Goal: Transaction & Acquisition: Purchase product/service

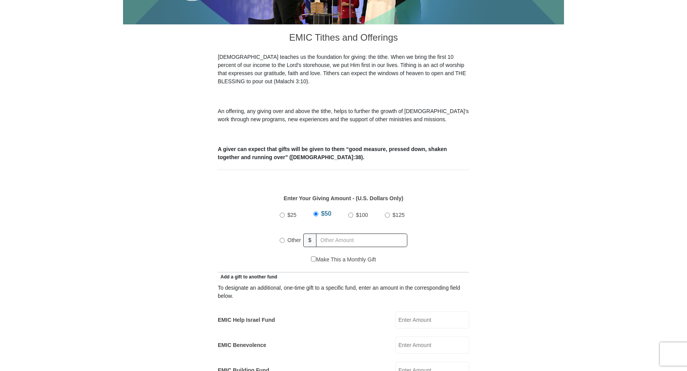
scroll to position [248, 0]
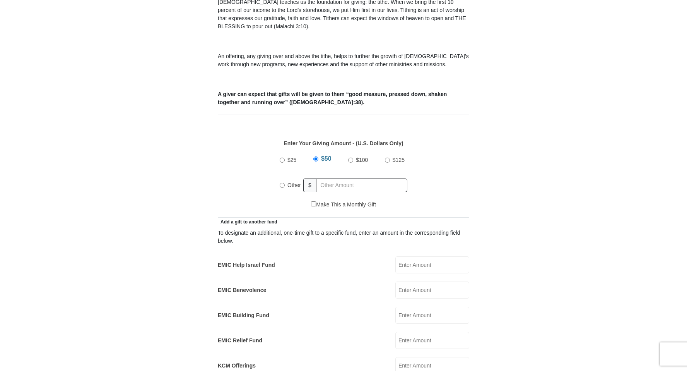
click at [351, 157] on input "$100" at bounding box center [350, 159] width 5 height 5
radio input "true"
click at [321, 178] on input "text" at bounding box center [363, 185] width 89 height 14
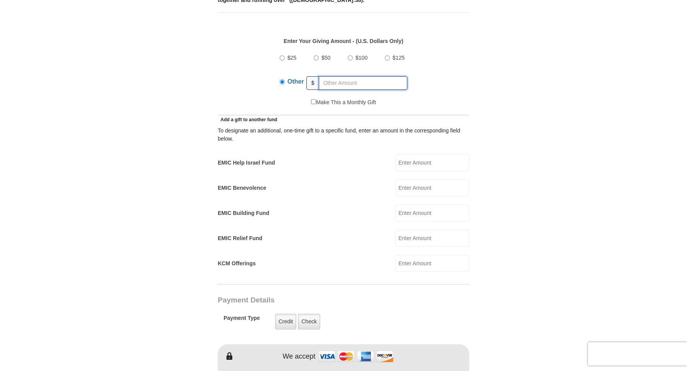
scroll to position [353, 0]
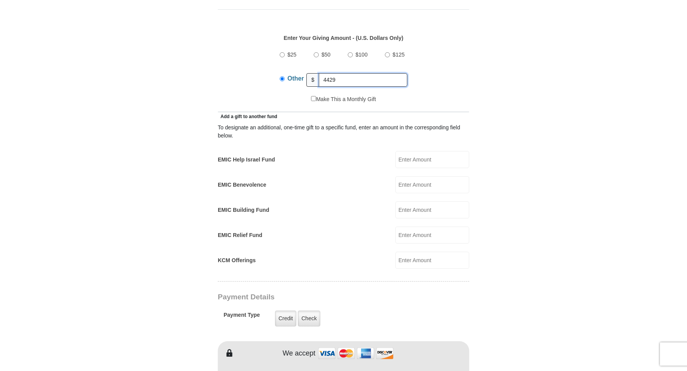
type input "4429"
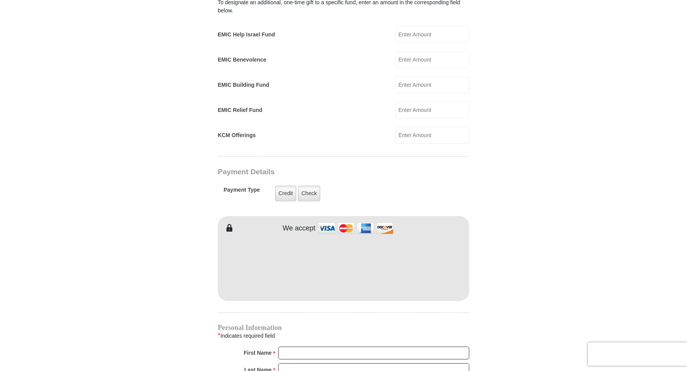
scroll to position [485, 0]
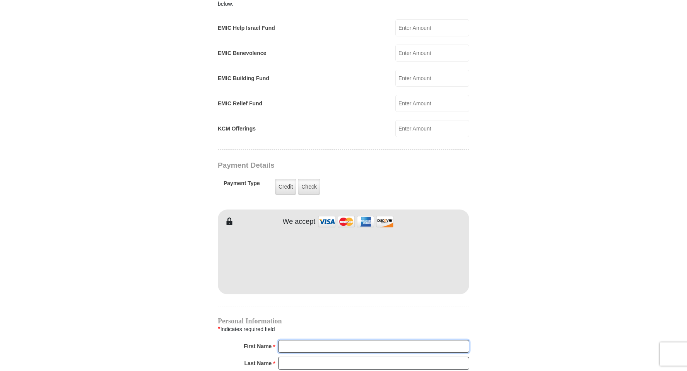
click at [284, 340] on input "First Name *" at bounding box center [373, 346] width 191 height 13
type input "[PERSON_NAME]"
drag, startPoint x: 285, startPoint y: 356, endPoint x: 293, endPoint y: 355, distance: 8.2
click at [289, 356] on input "Last Name *" at bounding box center [373, 362] width 191 height 13
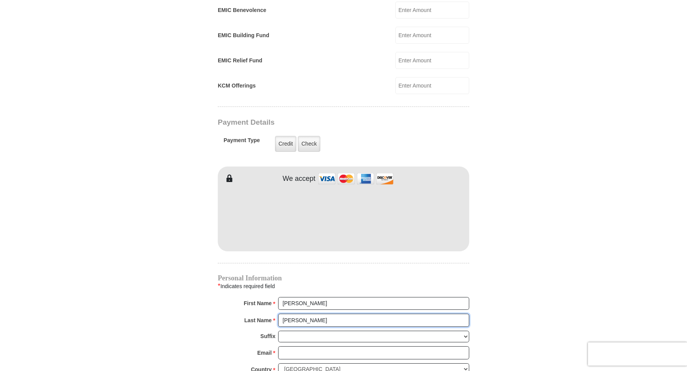
scroll to position [537, 0]
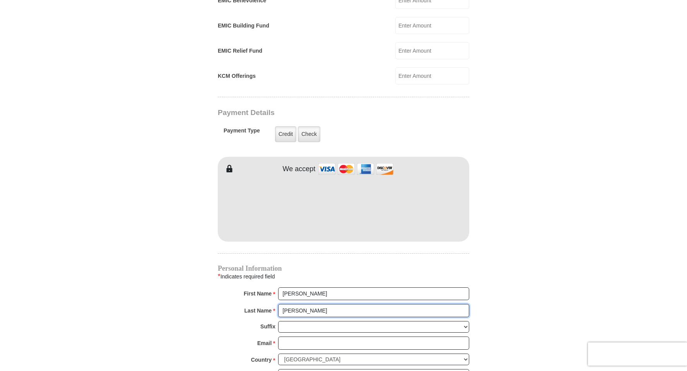
type input "[PERSON_NAME]"
click at [281, 336] on input "Email *" at bounding box center [373, 342] width 191 height 13
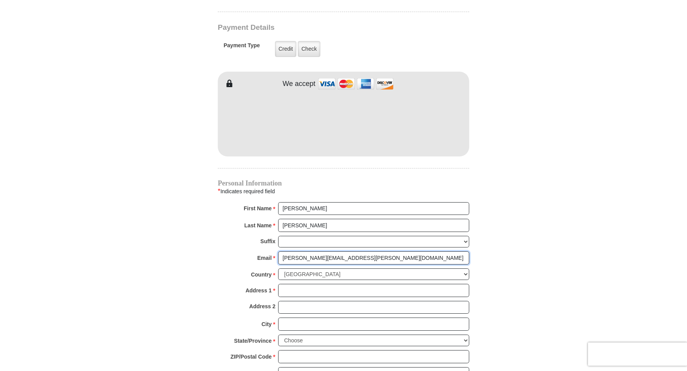
scroll to position [623, 0]
type input "[PERSON_NAME][EMAIL_ADDRESS][PERSON_NAME][DOMAIN_NAME]"
click at [278, 268] on select "[GEOGRAPHIC_DATA] [GEOGRAPHIC_DATA] [GEOGRAPHIC_DATA] [GEOGRAPHIC_DATA] [GEOGRA…" at bounding box center [373, 274] width 191 height 12
click option "[GEOGRAPHIC_DATA]" at bounding box center [0, 0] width 0 height 0
click at [284, 283] on input "Address 1 *" at bounding box center [373, 289] width 191 height 13
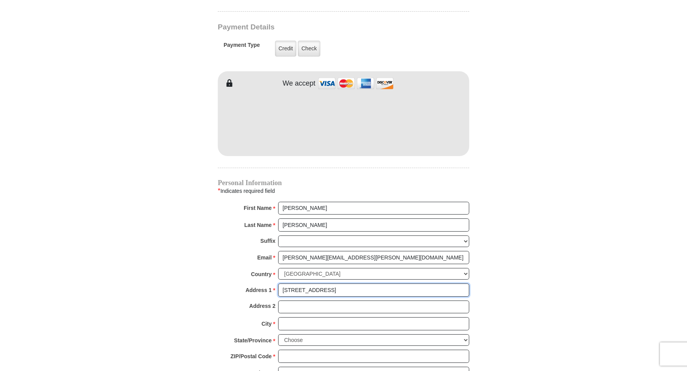
type input "[STREET_ADDRESS]"
click at [281, 317] on input "City *" at bounding box center [373, 323] width 191 height 13
type input "[GEOGRAPHIC_DATA]"
click at [278, 334] on select "Choose [US_STATE] [US_STATE] [US_STATE] [US_STATE] [US_STATE] Armed Forces Amer…" at bounding box center [373, 340] width 191 height 12
select select "TN"
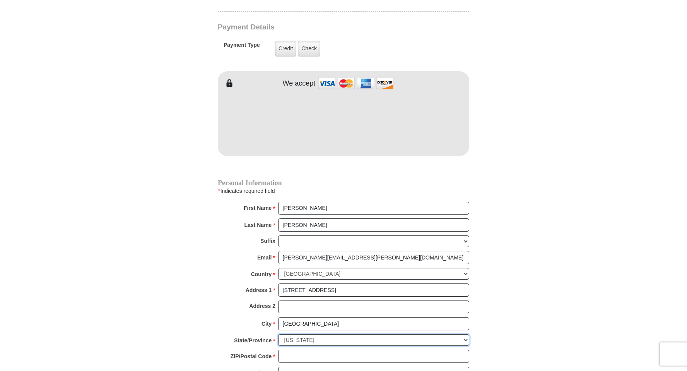
click option "[US_STATE]" at bounding box center [0, 0] width 0 height 0
drag, startPoint x: 286, startPoint y: 346, endPoint x: 466, endPoint y: 353, distance: 180.5
click at [288, 349] on input "ZIP/Postal Code *" at bounding box center [373, 355] width 191 height 13
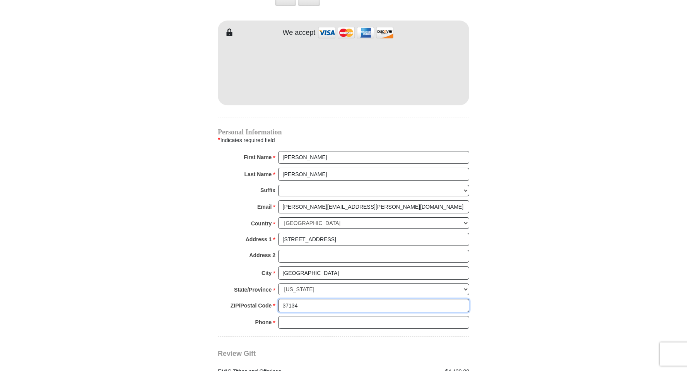
drag, startPoint x: 691, startPoint y: 368, endPoint x: 666, endPoint y: 366, distance: 24.5
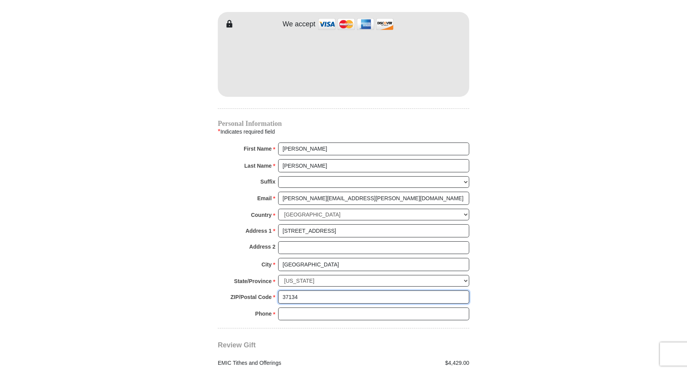
type input "37134"
drag, startPoint x: 288, startPoint y: 305, endPoint x: 317, endPoint y: 313, distance: 30.7
click at [289, 307] on input "Phone * *" at bounding box center [373, 313] width 191 height 13
drag, startPoint x: 469, startPoint y: 350, endPoint x: 409, endPoint y: 352, distance: 60.0
click at [411, 359] on div "$4,429.00" at bounding box center [409, 363] width 130 height 8
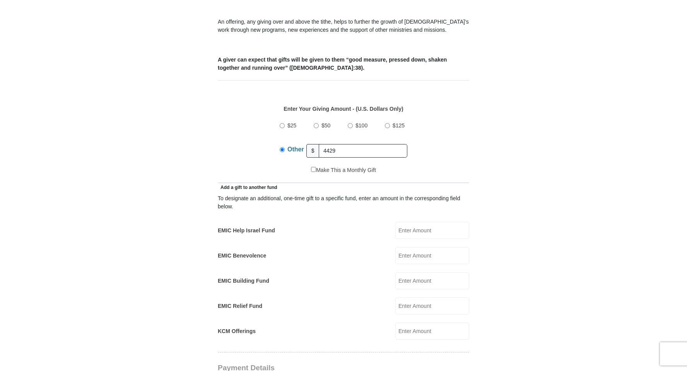
scroll to position [274, 0]
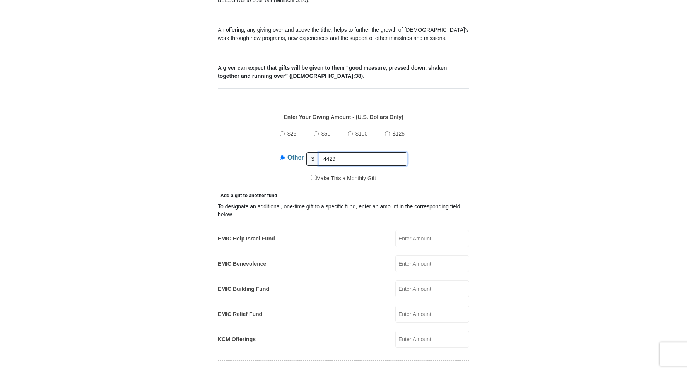
drag, startPoint x: 337, startPoint y: 148, endPoint x: 322, endPoint y: 149, distance: 14.7
click at [322, 152] on input "4429" at bounding box center [363, 159] width 89 height 14
drag, startPoint x: 351, startPoint y: 123, endPoint x: 345, endPoint y: 132, distance: 11.2
click at [351, 131] on input "$100" at bounding box center [350, 133] width 5 height 5
radio input "true"
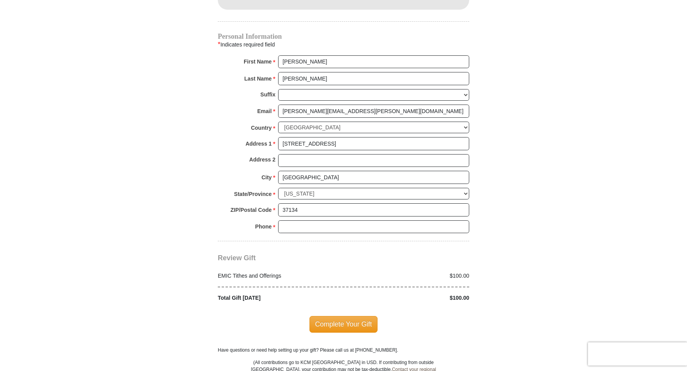
scroll to position [774, 0]
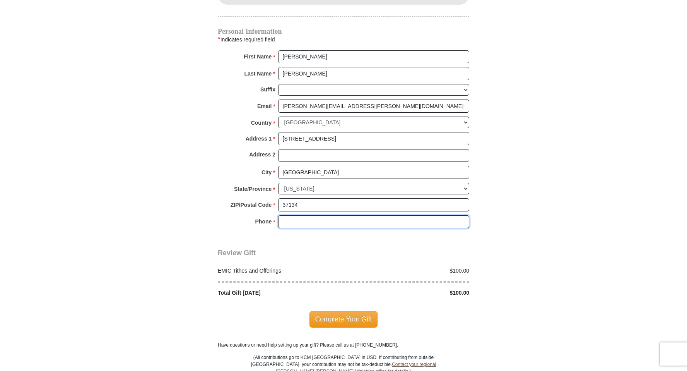
drag, startPoint x: 282, startPoint y: 211, endPoint x: 499, endPoint y: 265, distance: 223.7
click at [282, 215] on input "Phone * *" at bounding box center [373, 221] width 191 height 13
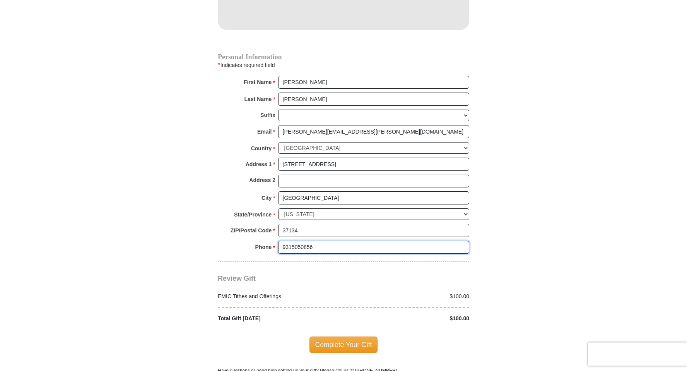
scroll to position [755, 0]
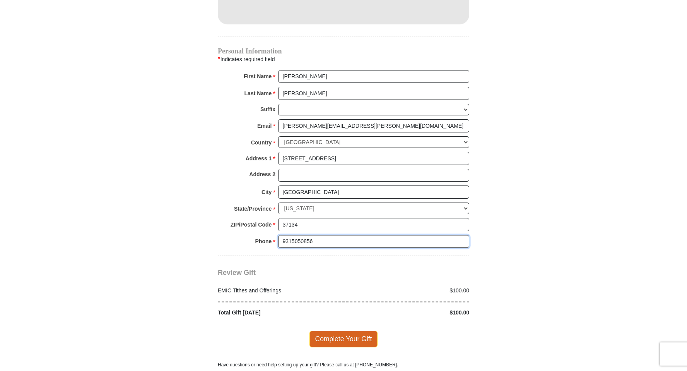
type input "9315050856"
click at [337, 330] on span "Complete Your Gift" at bounding box center [344, 338] width 68 height 16
